Goal: Information Seeking & Learning: Learn about a topic

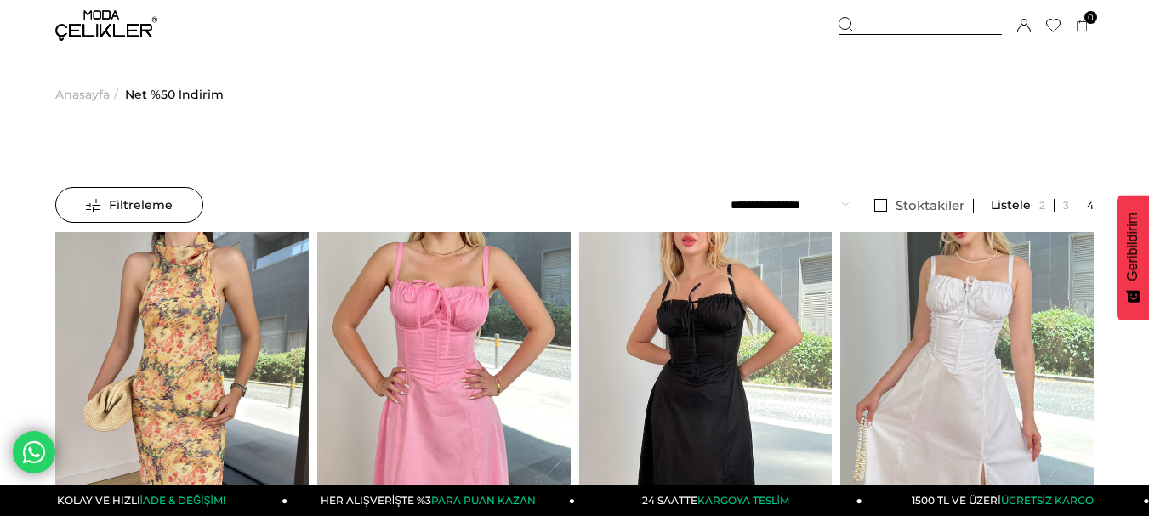
click at [105, 23] on img at bounding box center [106, 25] width 102 height 31
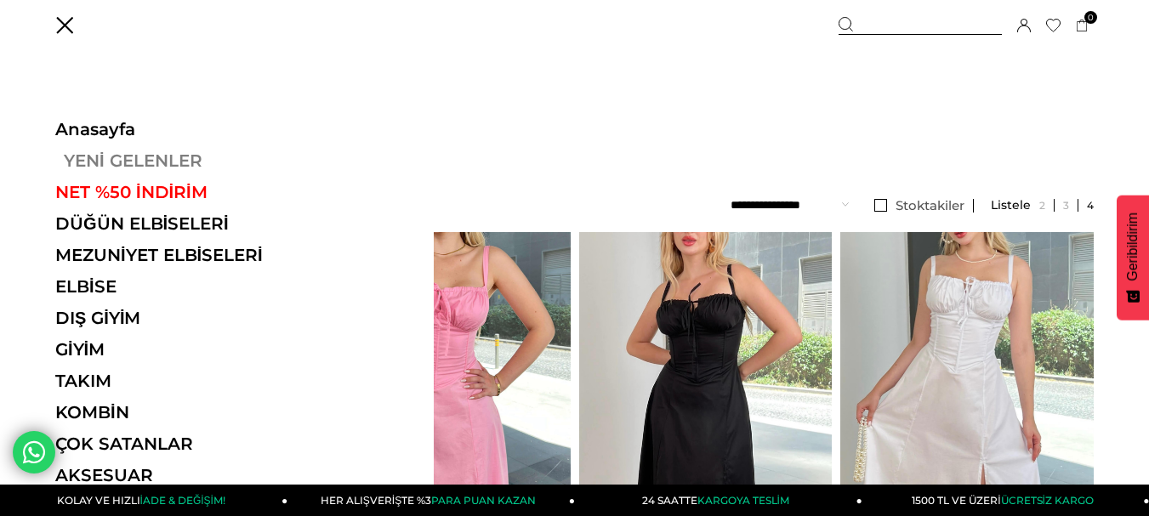
click at [138, 164] on link "YENİ GELENLER" at bounding box center [172, 161] width 234 height 20
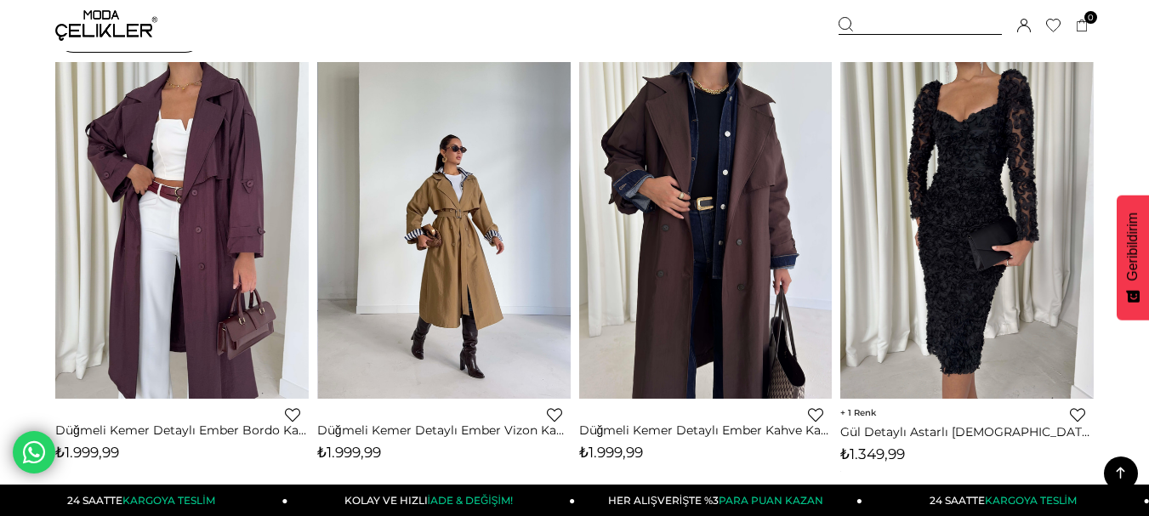
scroll to position [85, 0]
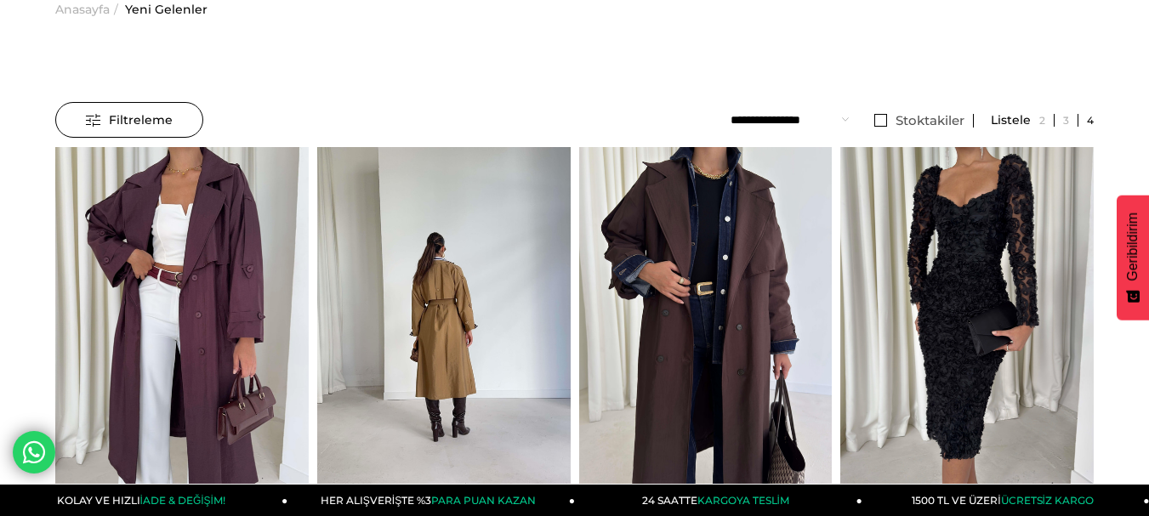
click at [464, 262] on img at bounding box center [444, 316] width 254 height 338
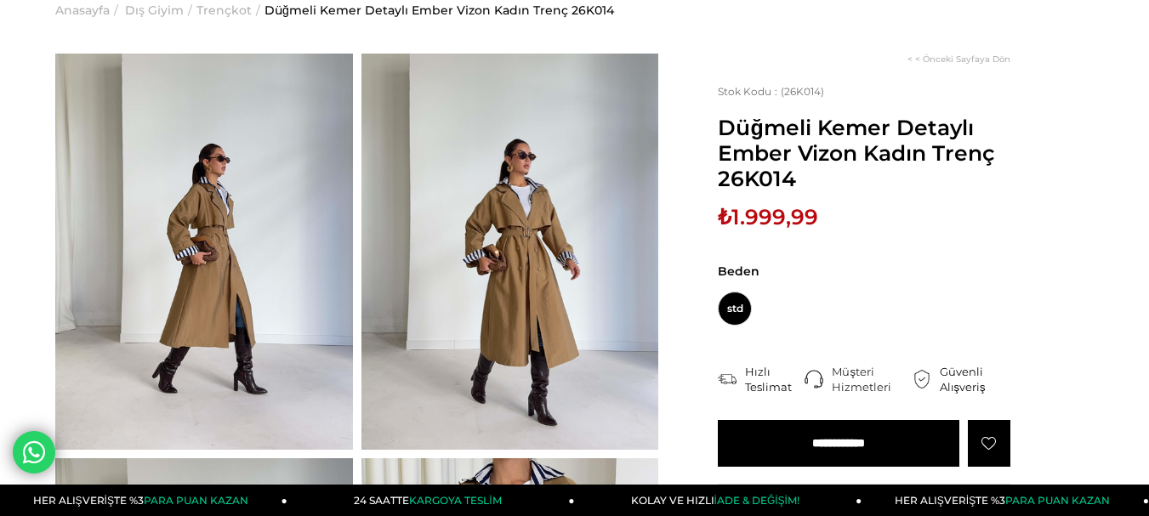
scroll to position [84, 0]
click at [802, 185] on span "Düğmeli Kemer Detaylı Ember Vizon Kadın Trenç 26K014" at bounding box center [864, 153] width 293 height 77
click at [854, 275] on span "Beden" at bounding box center [864, 271] width 293 height 15
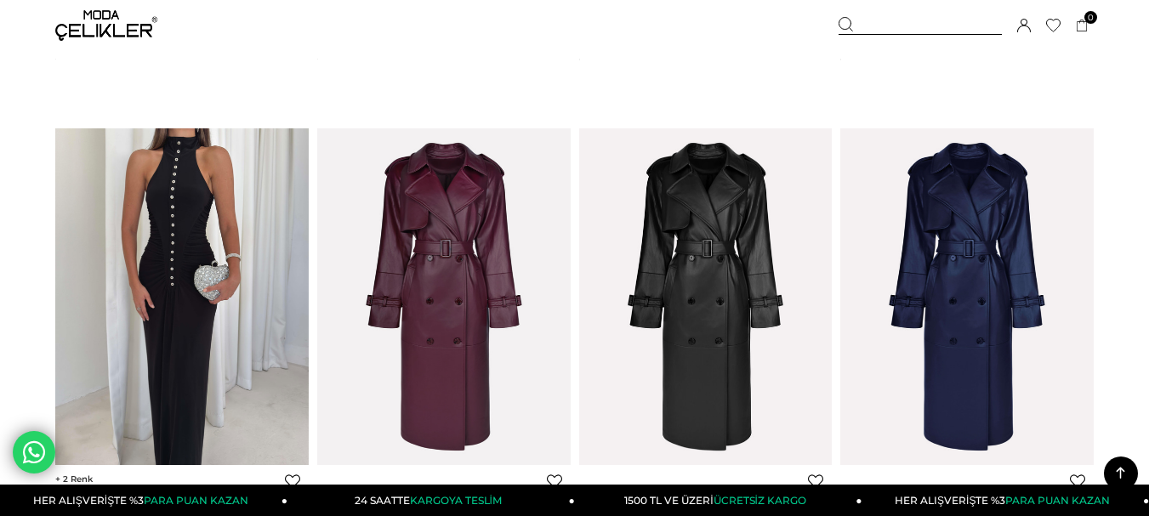
scroll to position [1168, 0]
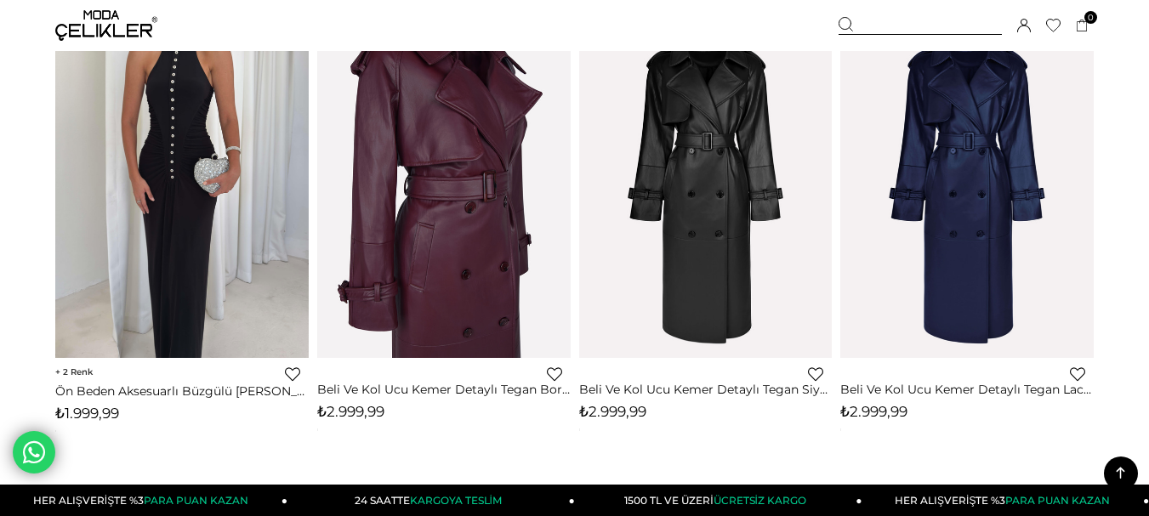
click at [455, 145] on img at bounding box center [445, 189] width 254 height 379
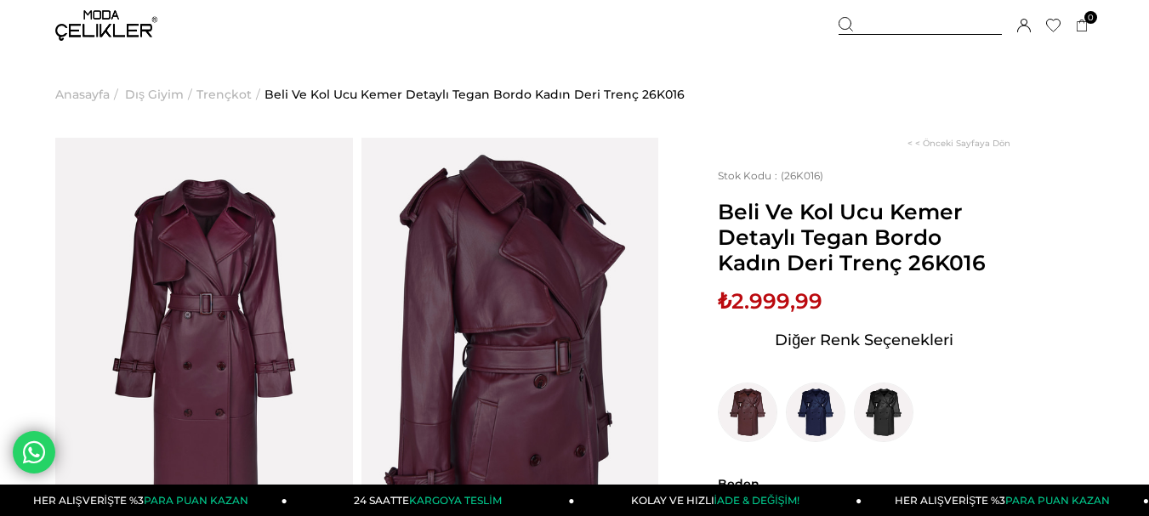
click at [909, 262] on span "Beli Ve Kol Ucu Kemer Detaylı Tegan Bordo Kadın Deri Trenç 26K016" at bounding box center [864, 237] width 293 height 77
click at [1003, 284] on div "Stok Kodu (26K016) Beli Ve Kol Ucu Kemer Detaylı Tegan Bordo Kadın Deri Trenç 2…" at bounding box center [864, 305] width 293 height 273
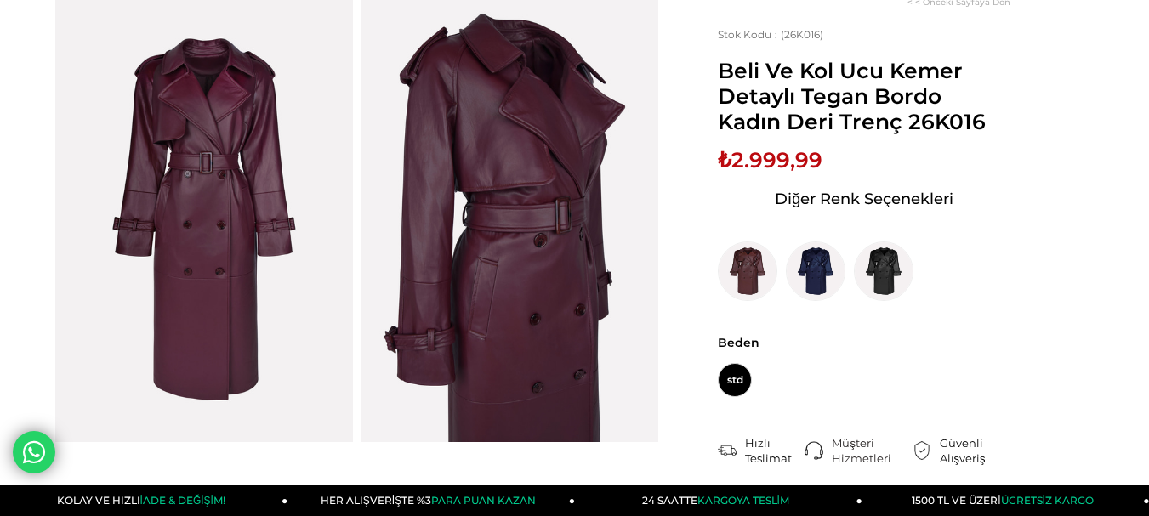
scroll to position [170, 0]
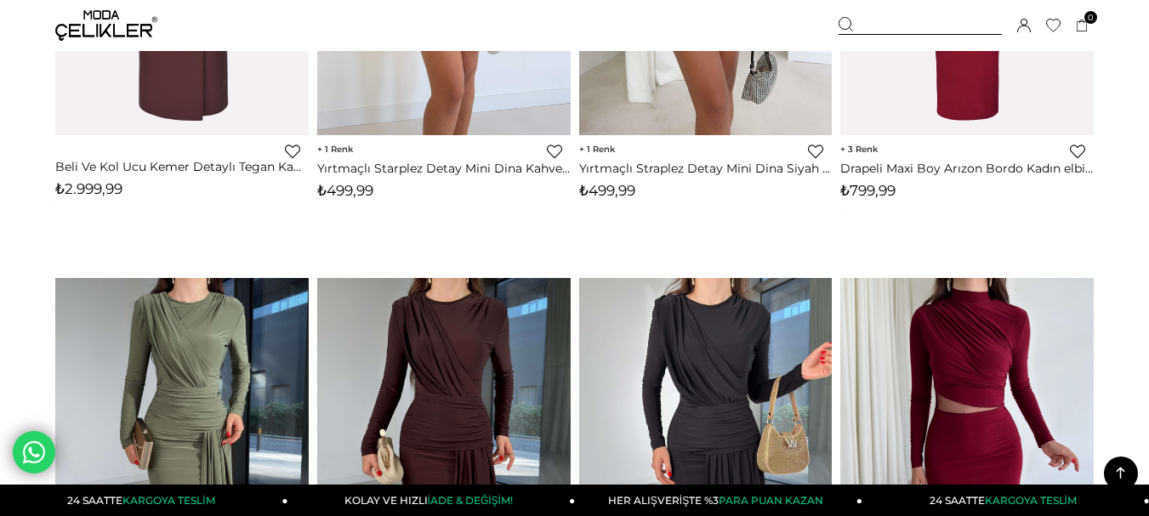
scroll to position [1444, 0]
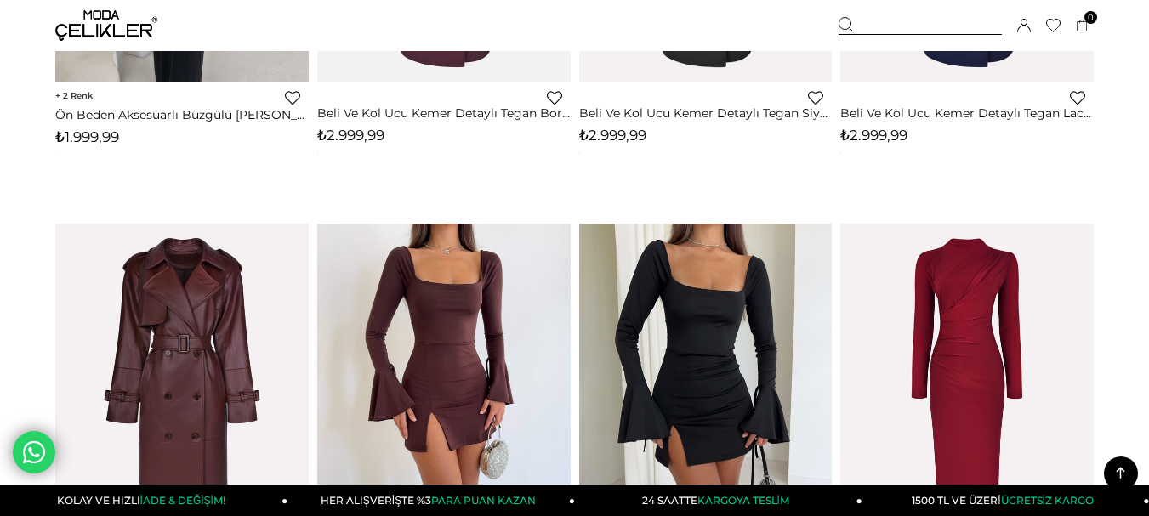
click at [417, 276] on img at bounding box center [444, 393] width 254 height 338
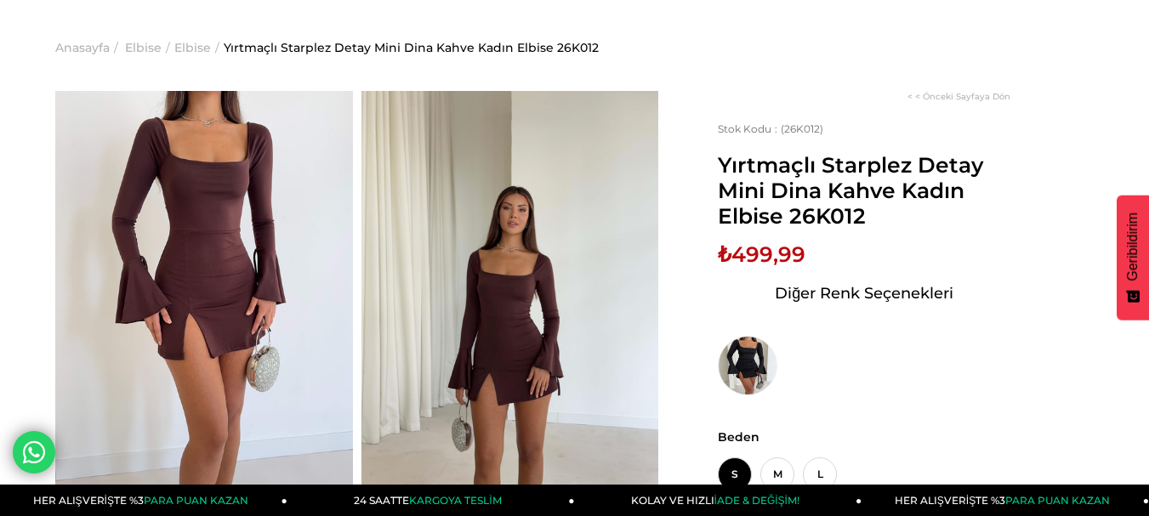
scroll to position [85, 0]
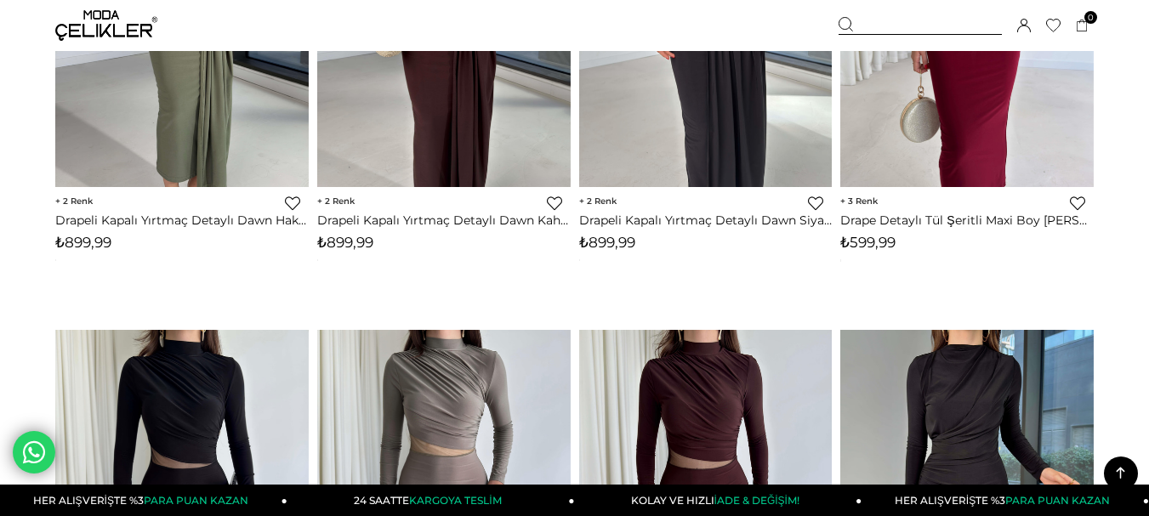
scroll to position [2519, 0]
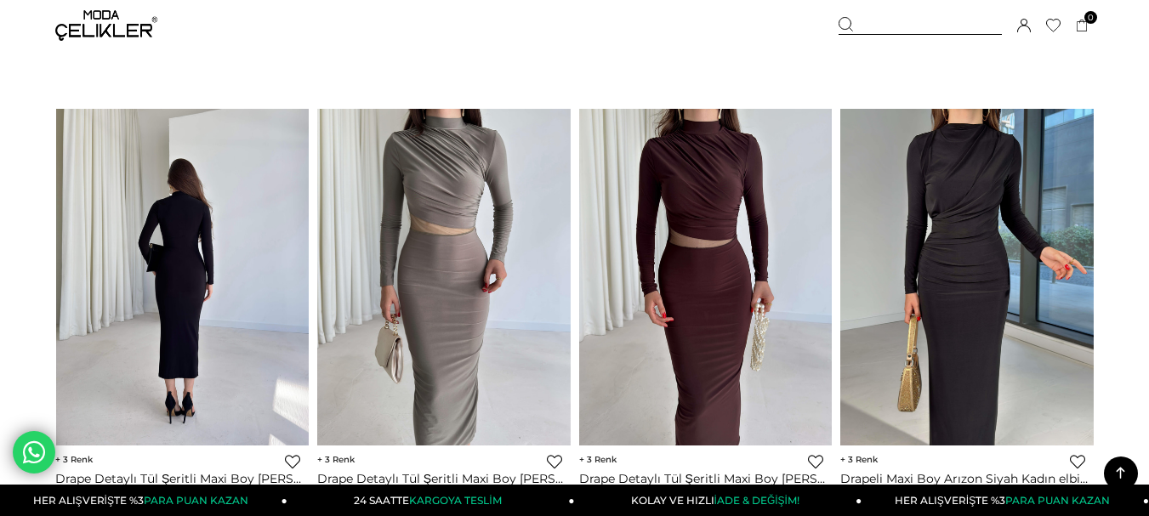
click at [263, 225] on img at bounding box center [182, 278] width 254 height 338
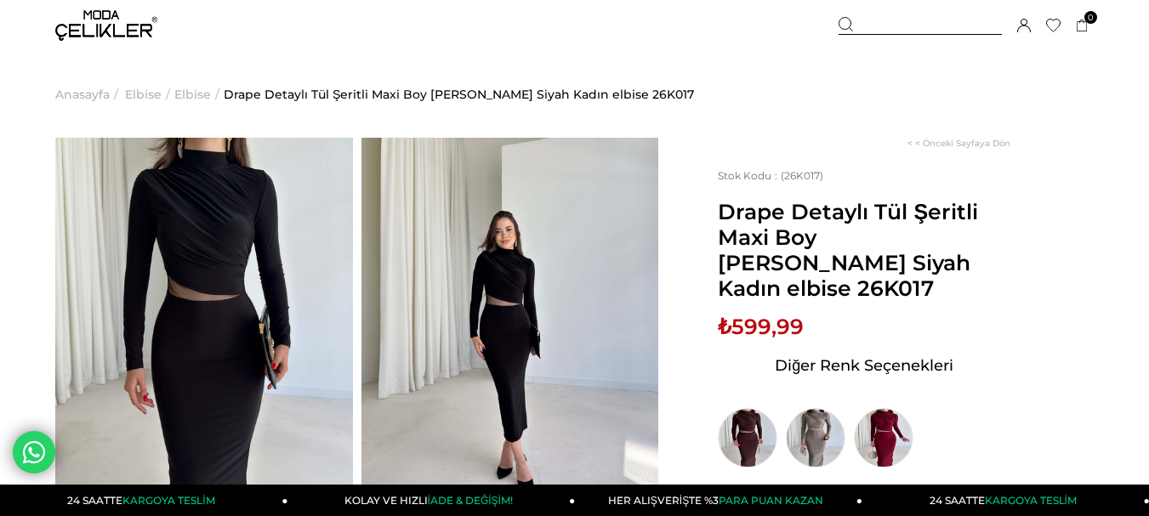
drag, startPoint x: 797, startPoint y: 265, endPoint x: 806, endPoint y: 261, distance: 9.2
click at [830, 273] on span "Drape Detaylı Tül Şeritli Maxi Boy Lelia Siyah Kadın elbise 26K017" at bounding box center [864, 250] width 293 height 102
drag, startPoint x: 786, startPoint y: 256, endPoint x: 850, endPoint y: 269, distance: 65.1
click at [861, 268] on span "Drape Detaylı Tül Şeritli Maxi Boy Lelia Siyah Kadın elbise 26K017" at bounding box center [864, 250] width 293 height 102
copy span "26K017"
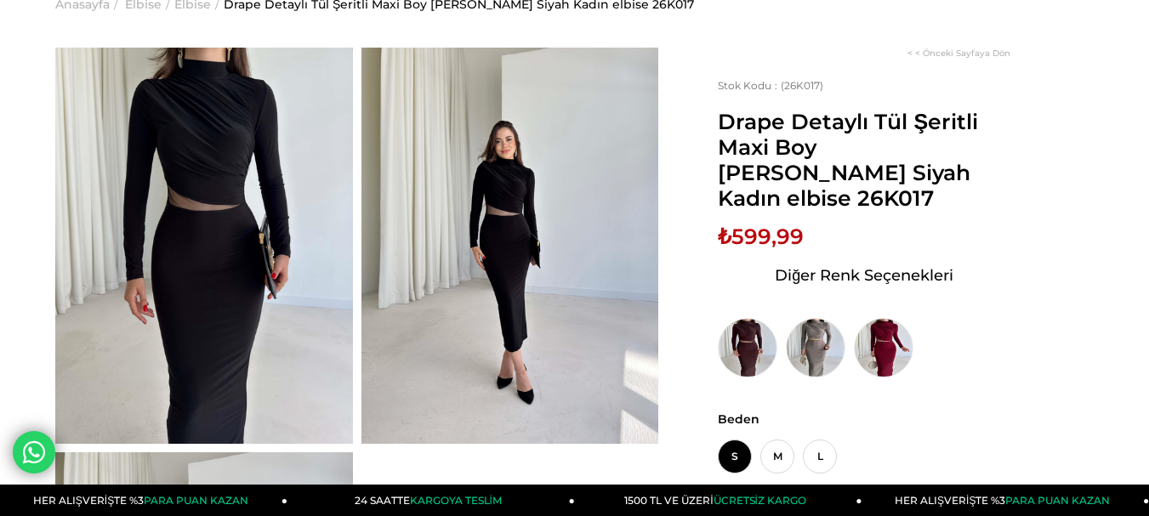
scroll to position [94, 0]
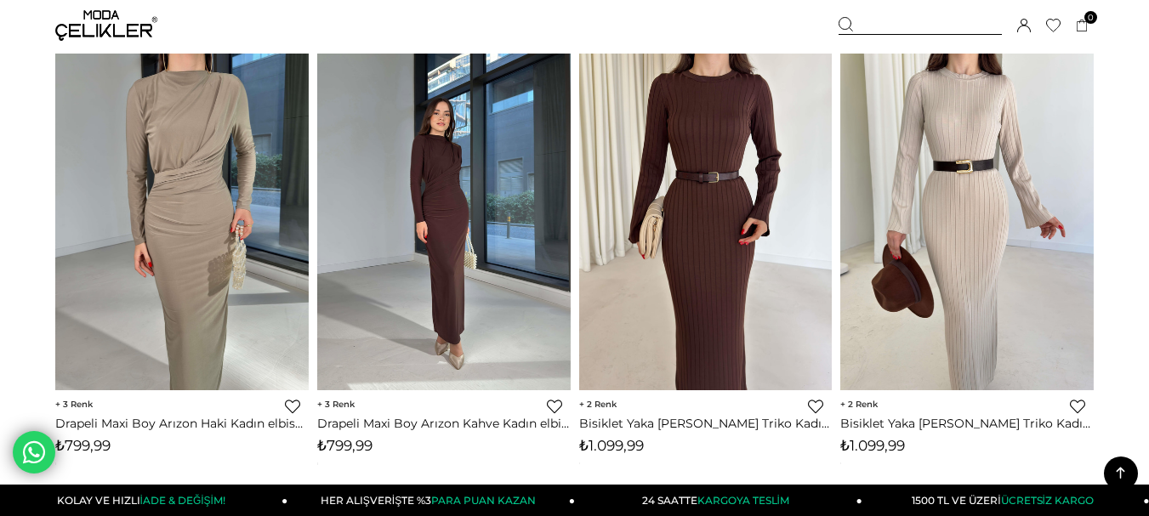
scroll to position [2798, 0]
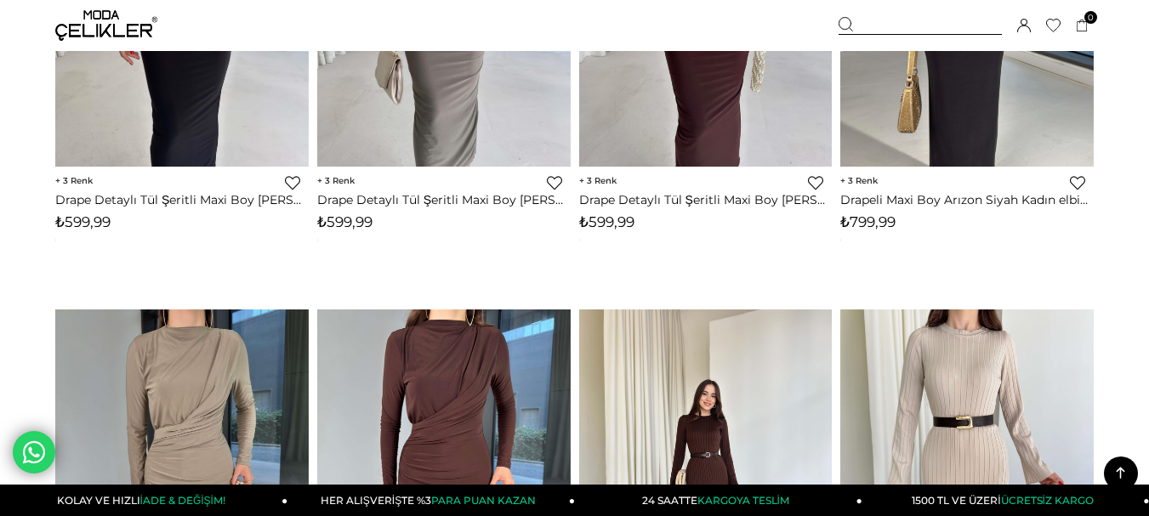
click at [665, 360] on img at bounding box center [706, 479] width 254 height 338
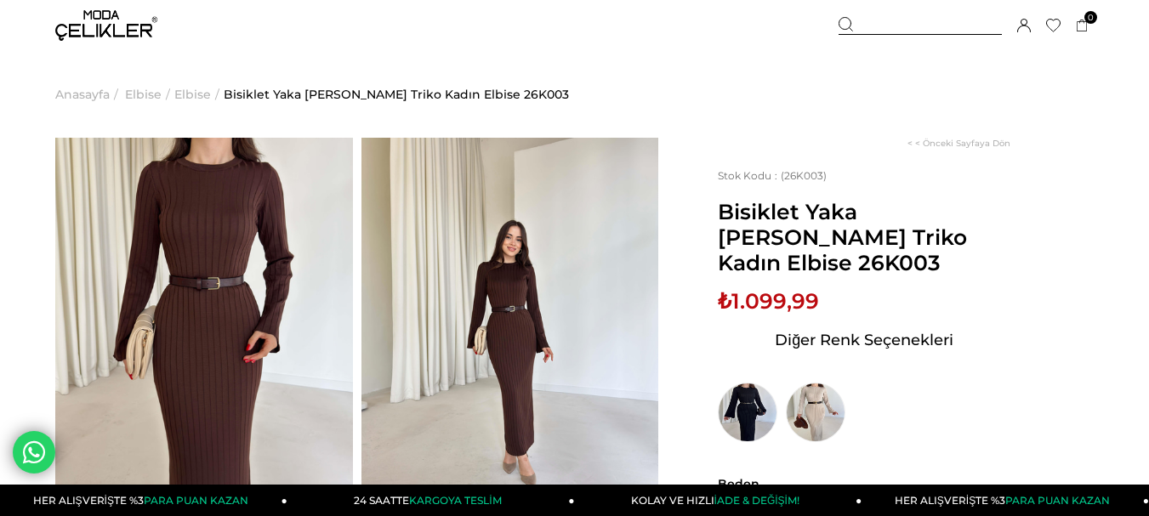
scroll to position [85, 0]
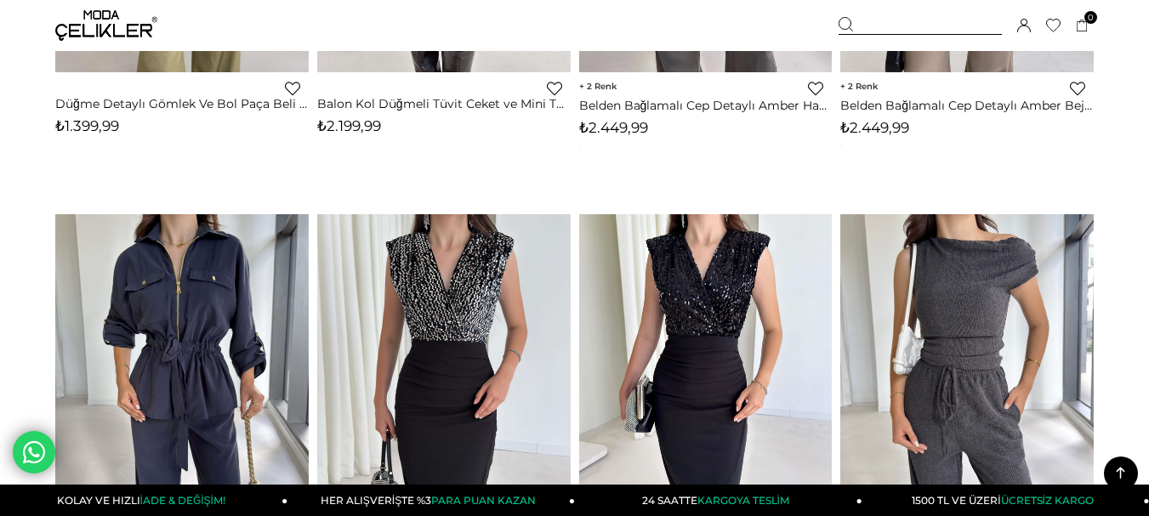
scroll to position [4809, 0]
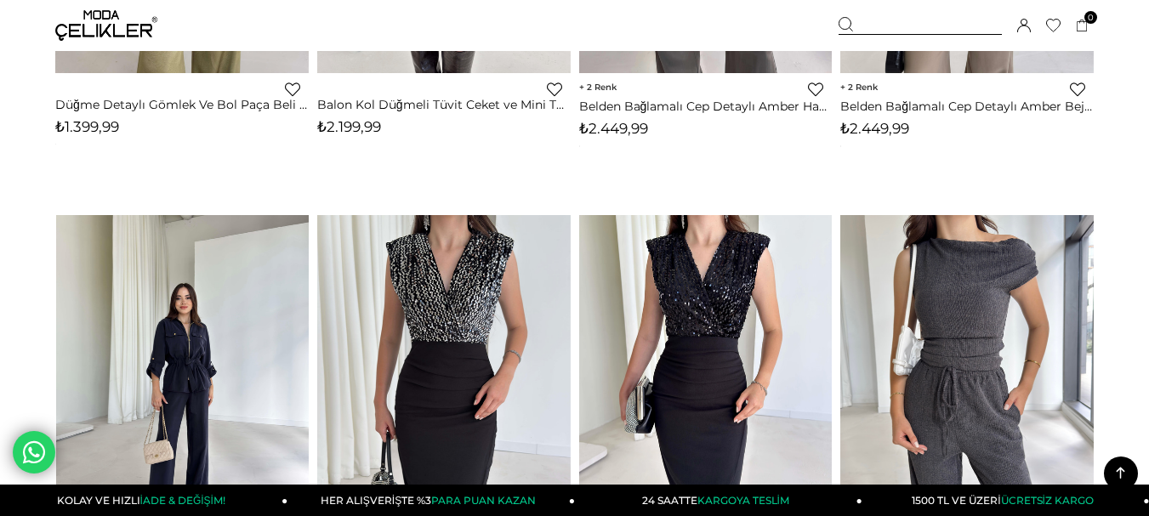
click at [224, 309] on img at bounding box center [182, 384] width 254 height 338
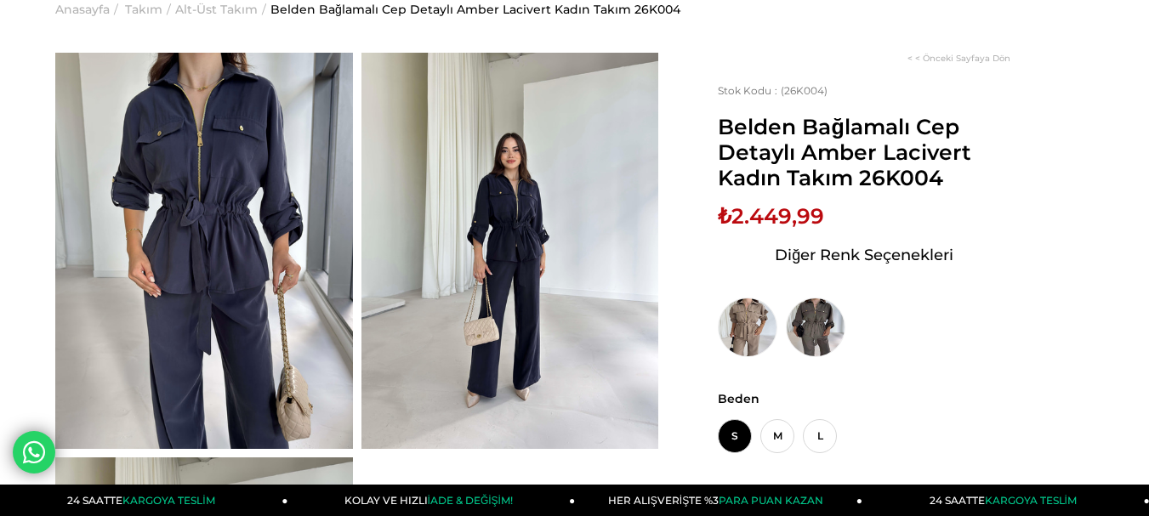
drag, startPoint x: 857, startPoint y: 176, endPoint x: 943, endPoint y: 186, distance: 85.7
click at [956, 187] on span "Belden Bağlamalı Cep Detaylı Amber Lacivert Kadın Takım 26K004" at bounding box center [864, 152] width 293 height 77
copy span "26K004"
click at [802, 197] on div "Stok Kodu (26K004) Belden Bağlamalı Cep Detaylı Amber Lacivert Kadın Takım 26K0…" at bounding box center [864, 220] width 293 height 273
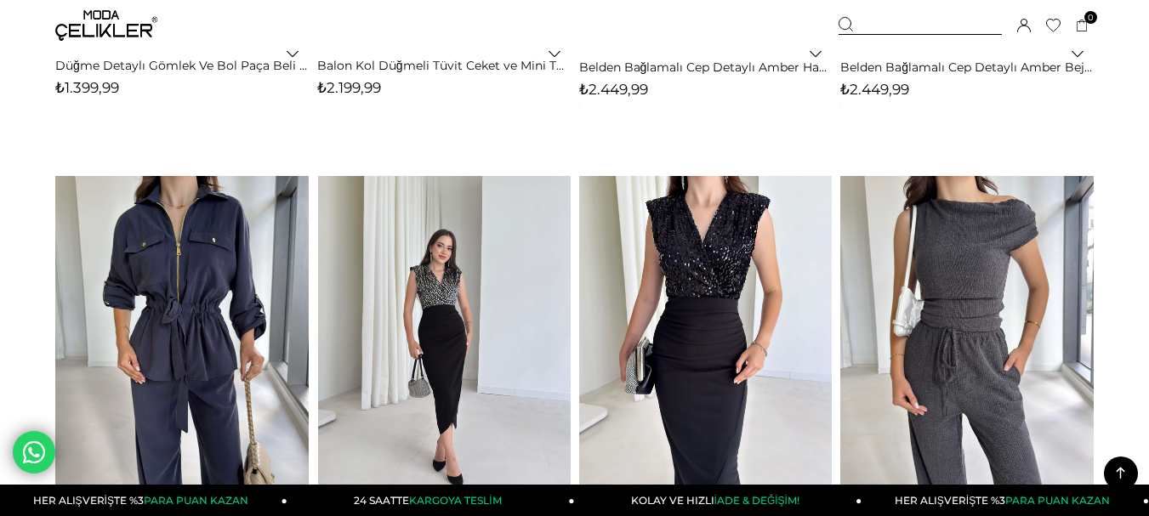
click at [447, 371] on img at bounding box center [444, 345] width 254 height 338
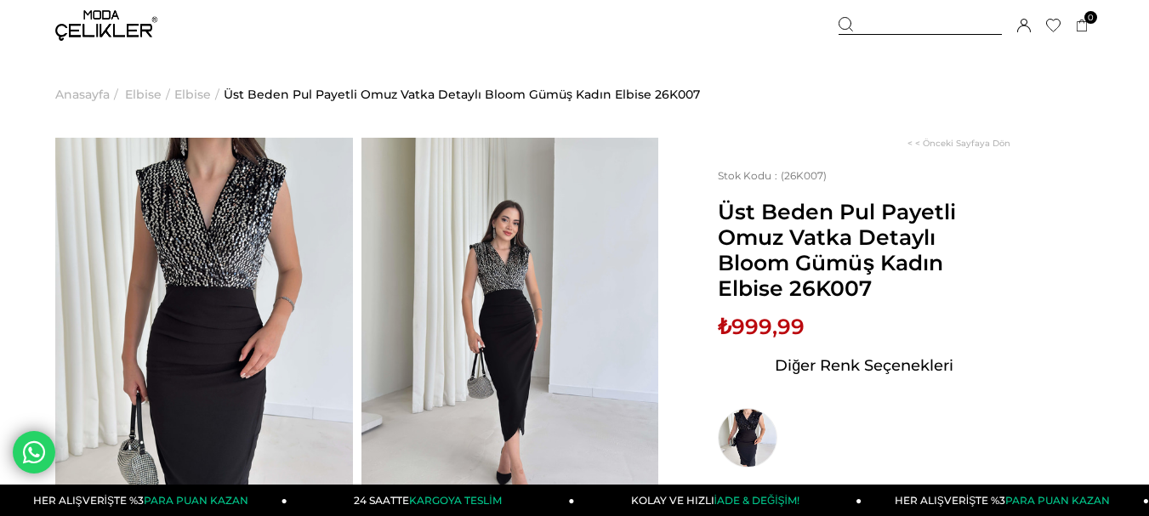
drag, startPoint x: 788, startPoint y: 285, endPoint x: 880, endPoint y: 285, distance: 91.9
click at [880, 285] on span "Üst Beden Pul Payetli Omuz Vatka Detaylı Bloom Gümüş Kadın Elbise 26K007" at bounding box center [864, 250] width 293 height 102
copy span "26K007"
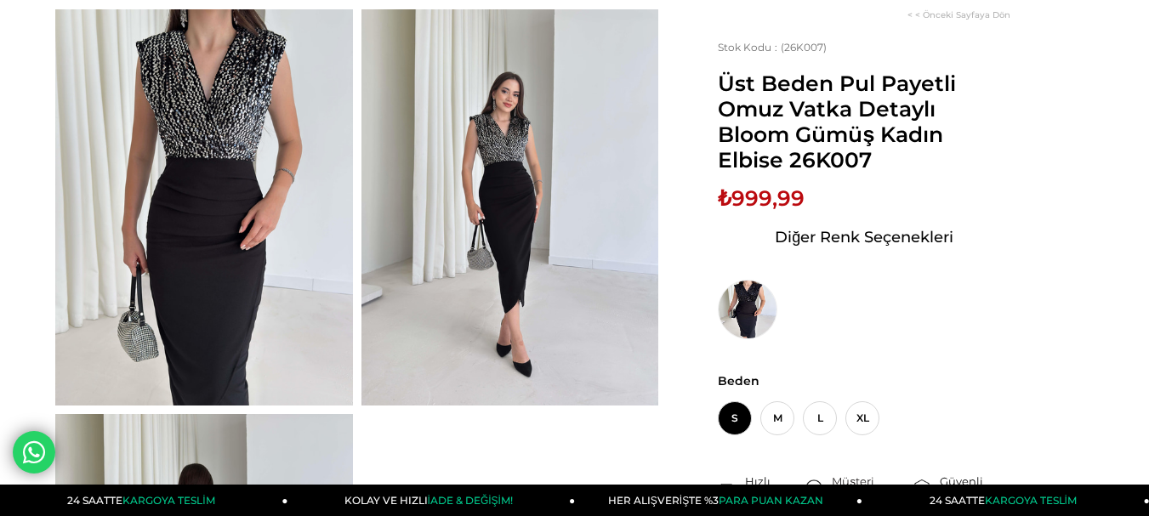
scroll to position [131, 0]
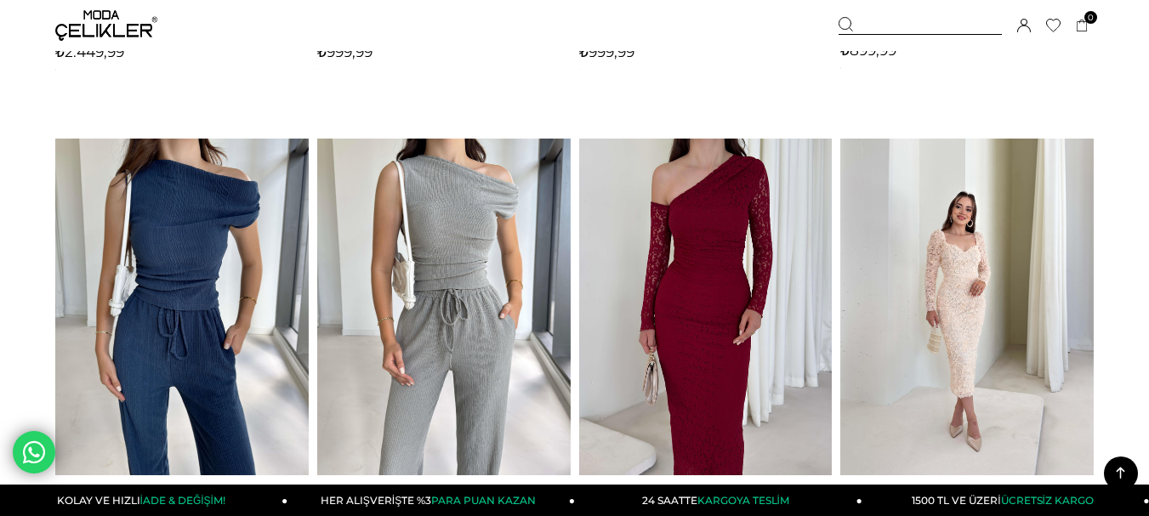
scroll to position [4854, 0]
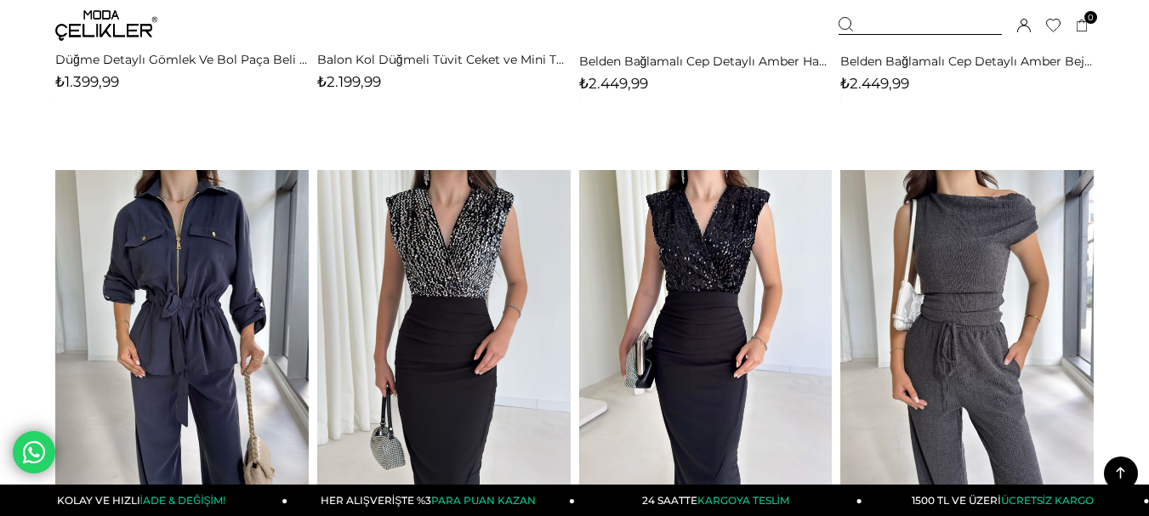
click at [688, 268] on img at bounding box center [706, 339] width 254 height 338
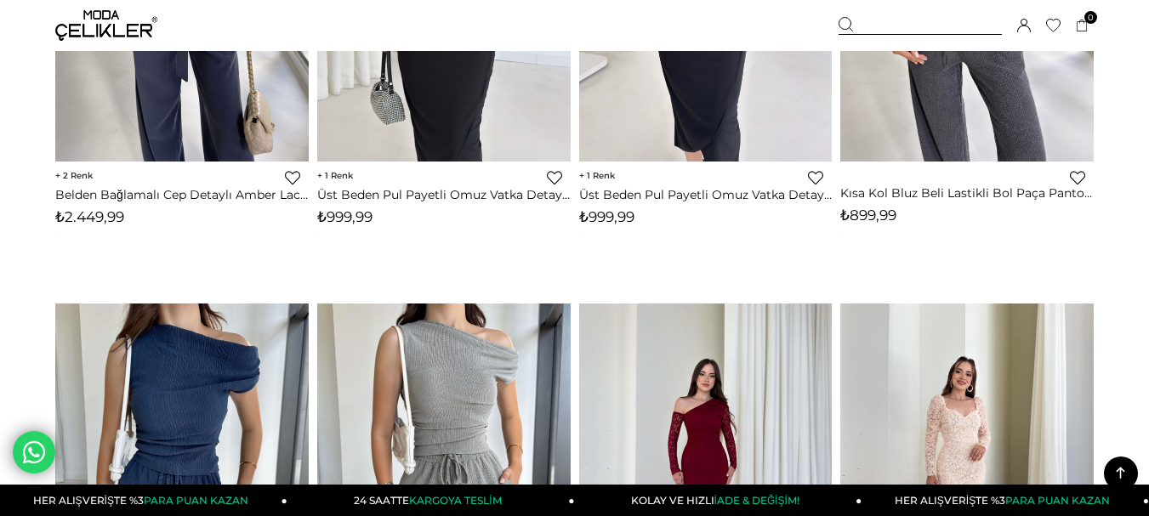
scroll to position [5279, 0]
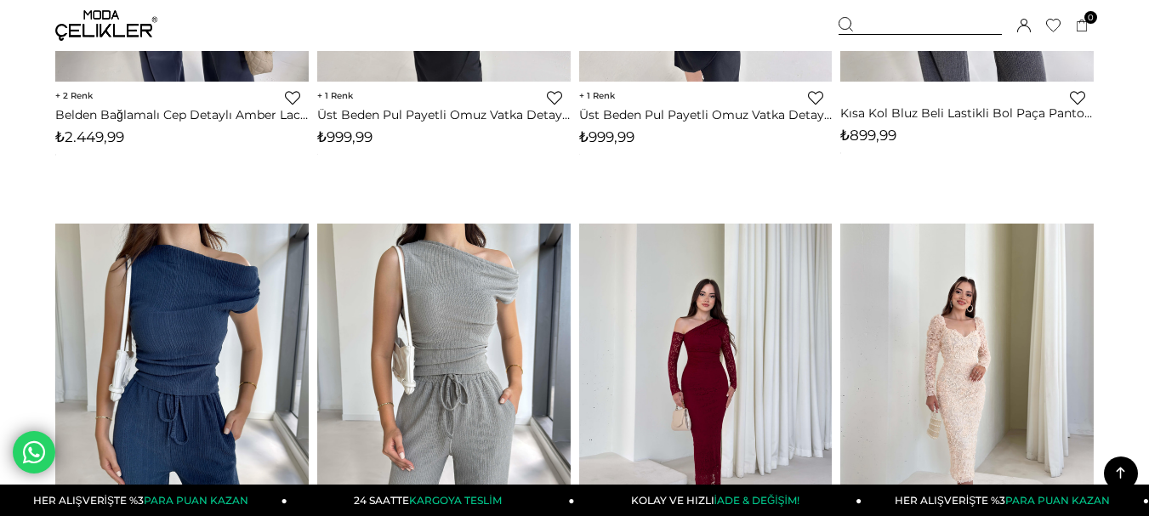
click at [720, 310] on img at bounding box center [706, 393] width 254 height 338
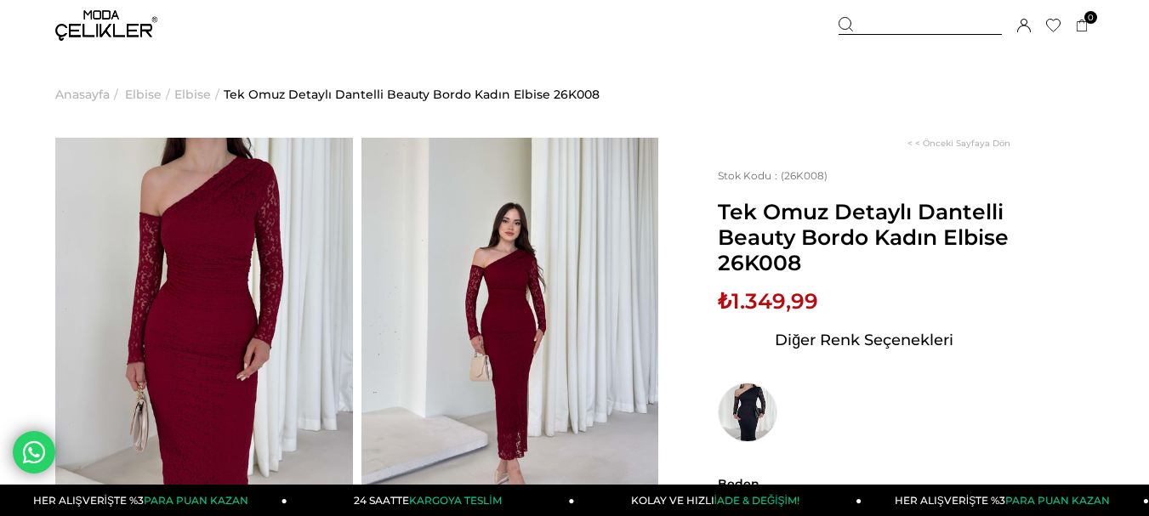
drag, startPoint x: 725, startPoint y: 262, endPoint x: 745, endPoint y: 270, distance: 21.8
click at [745, 270] on span "Tek Omuz Detaylı Dantelli Beauty Bordo Kadın Elbise 26K008" at bounding box center [864, 237] width 293 height 77
drag, startPoint x: 719, startPoint y: 265, endPoint x: 799, endPoint y: 266, distance: 80.0
click at [799, 266] on span "Tek Omuz Detaylı Dantelli Beauty Bordo Kadın Elbise 26K008" at bounding box center [864, 237] width 293 height 77
copy span "26K008"
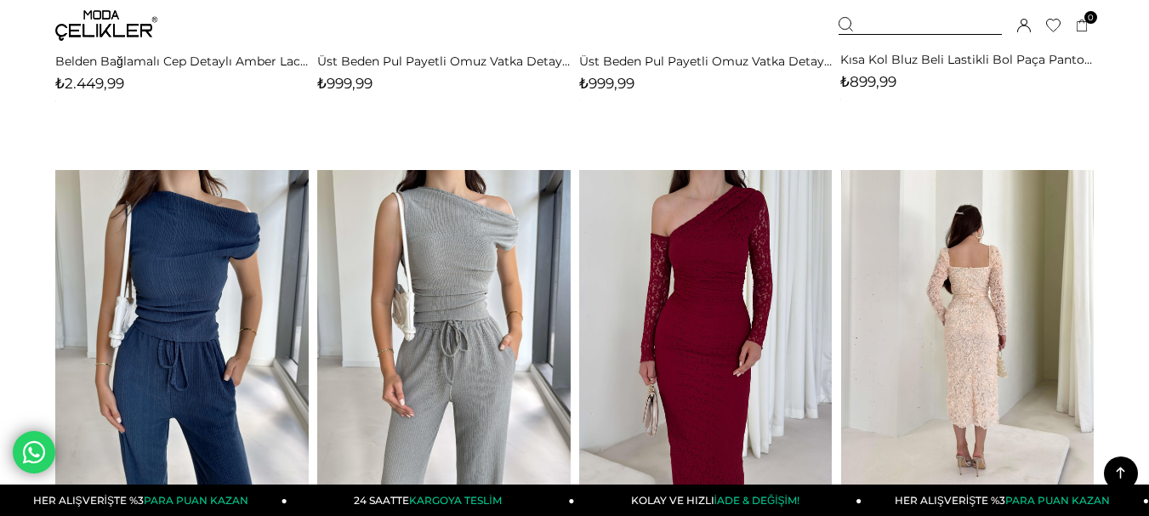
click at [954, 307] on img at bounding box center [967, 339] width 254 height 338
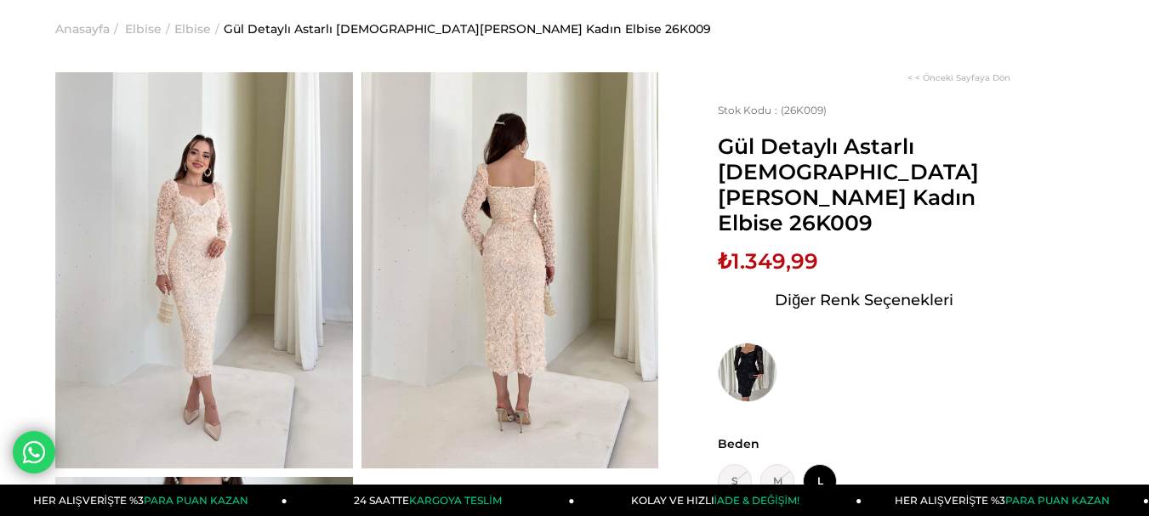
scroll to position [169, 0]
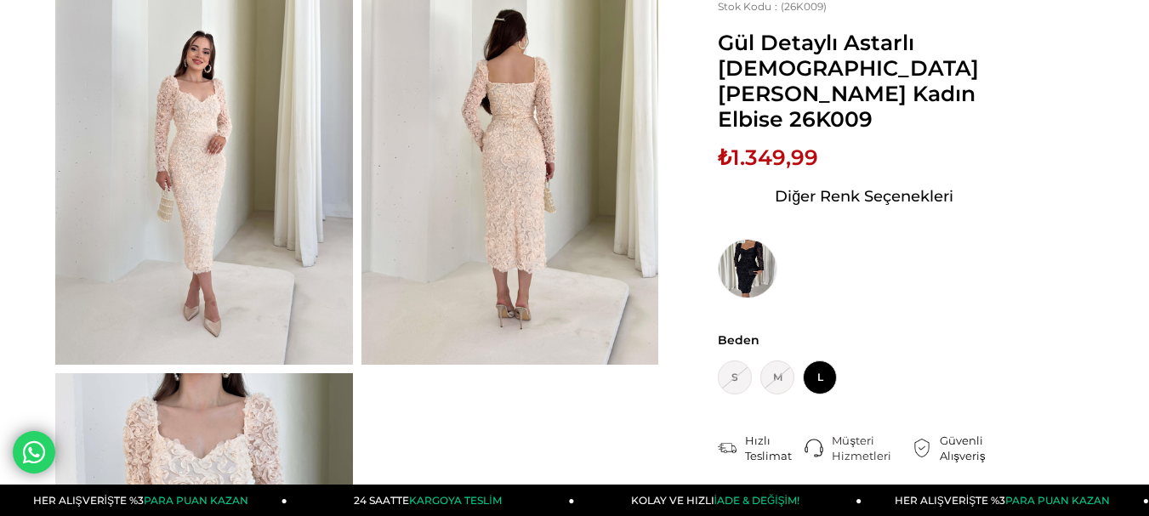
drag, startPoint x: 791, startPoint y: 86, endPoint x: 873, endPoint y: 93, distance: 81.9
click at [874, 90] on span "Gül Detaylı Astarlı [DEMOGRAPHIC_DATA][PERSON_NAME] Kadın Elbise 26K009" at bounding box center [864, 81] width 293 height 102
copy span "26K009"
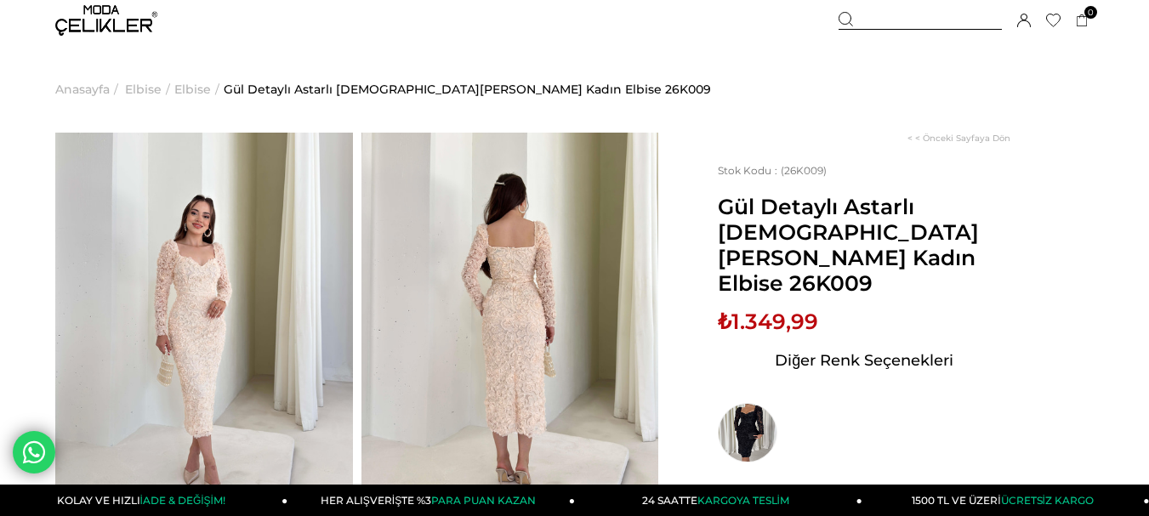
scroll to position [0, 0]
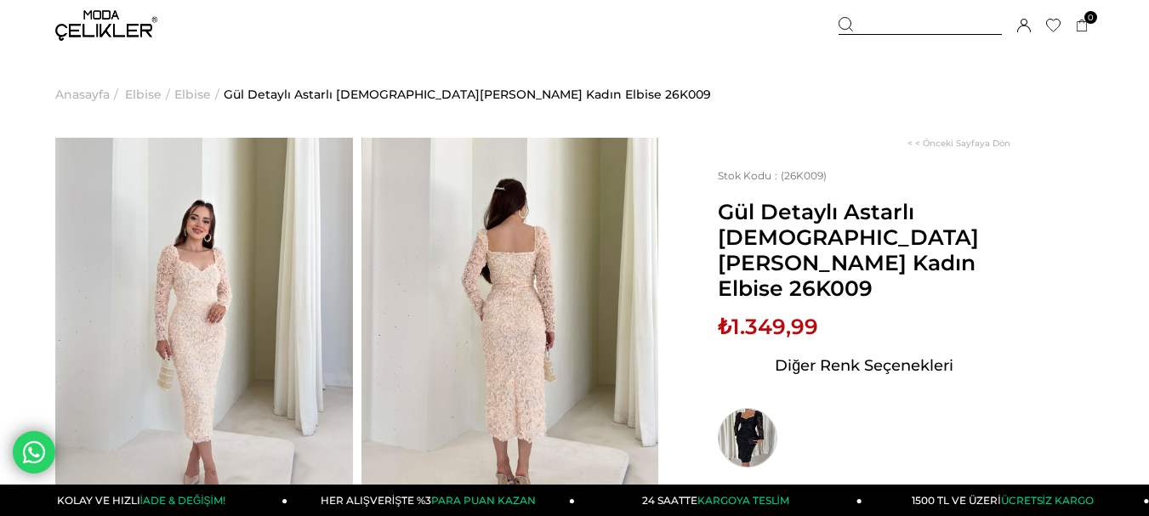
click at [750, 419] on img at bounding box center [748, 438] width 60 height 60
